Goal: Task Accomplishment & Management: Use online tool/utility

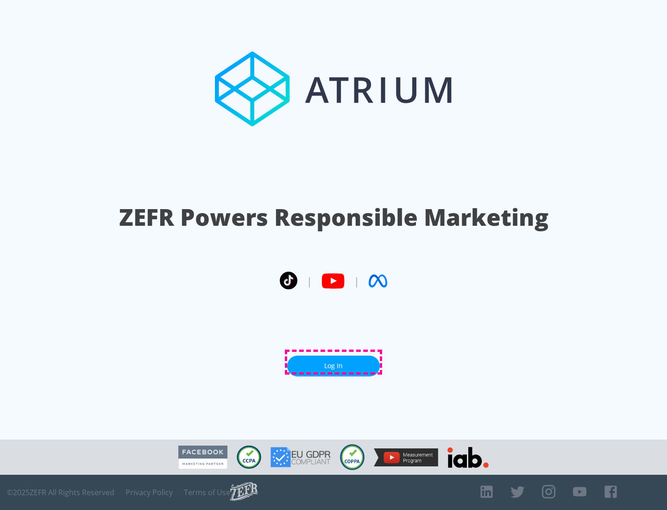
click at [334, 362] on link "Log In" at bounding box center [333, 366] width 93 height 21
